Goal: Check status

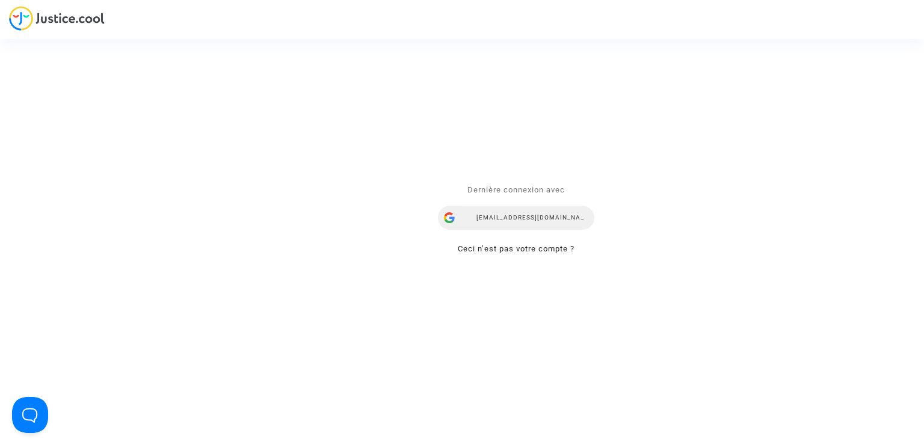
click at [498, 215] on div "[EMAIL_ADDRESS][DOMAIN_NAME]" at bounding box center [516, 218] width 156 height 24
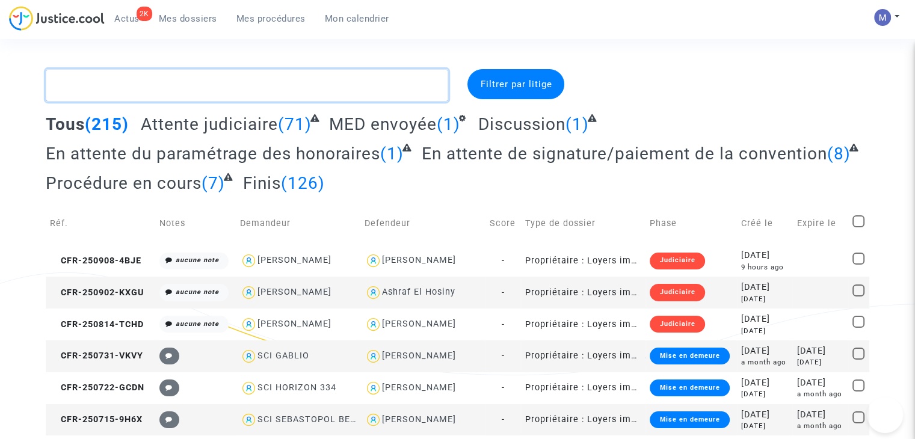
click at [328, 84] on textarea at bounding box center [247, 85] width 402 height 32
paste textarea "CFR-241107-MBMT"
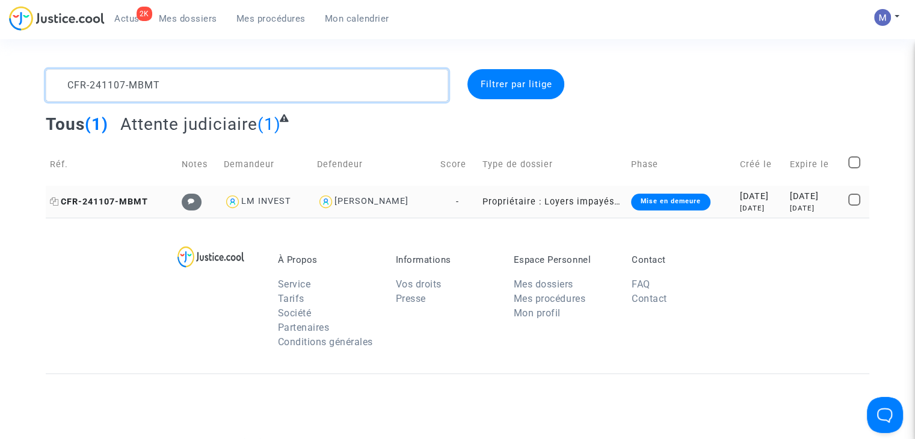
type textarea "CFR-241107-MBMT"
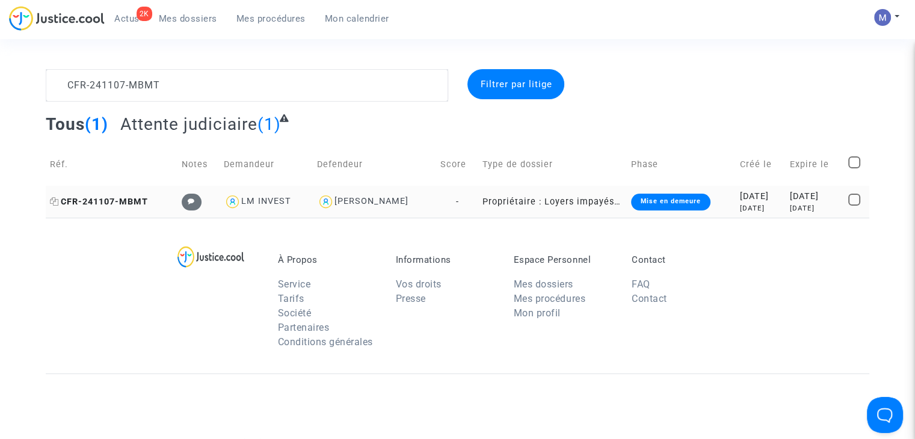
click at [125, 197] on span "CFR-241107-MBMT" at bounding box center [99, 202] width 98 height 10
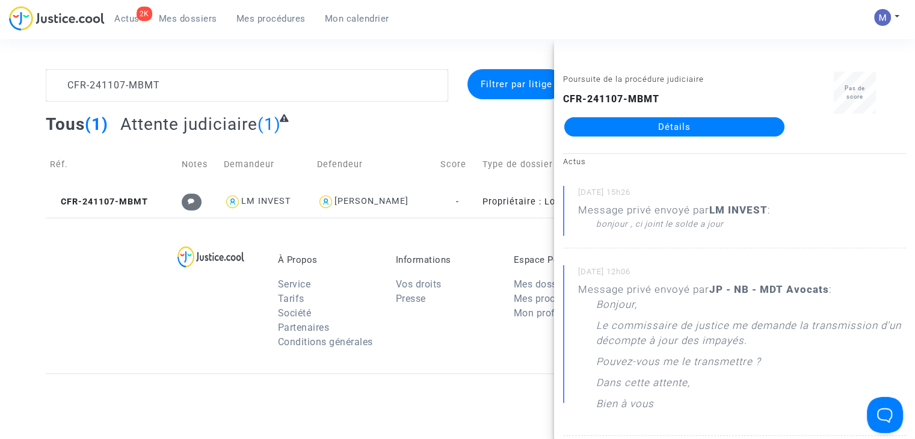
click at [647, 124] on link "Détails" at bounding box center [674, 126] width 220 height 19
